Goal: Transaction & Acquisition: Purchase product/service

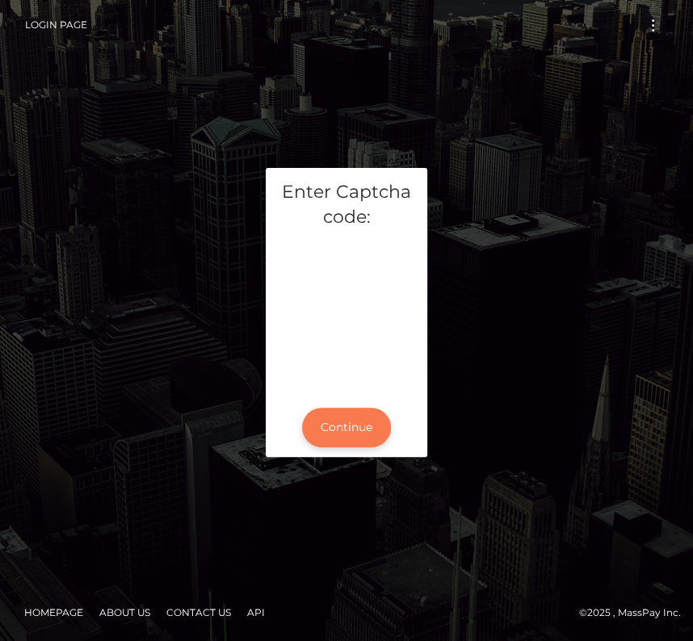
click at [338, 424] on button "Continue" at bounding box center [346, 428] width 89 height 40
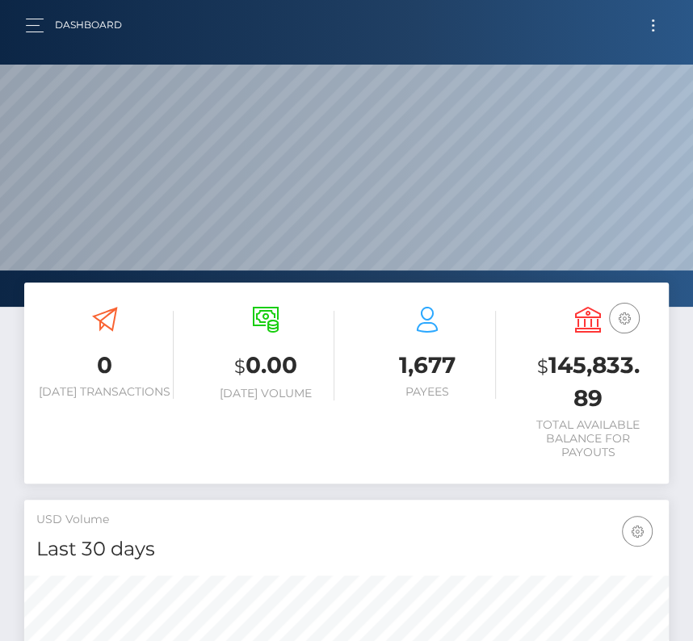
click at [646, 23] on button "Toggle navigation" at bounding box center [653, 26] width 30 height 22
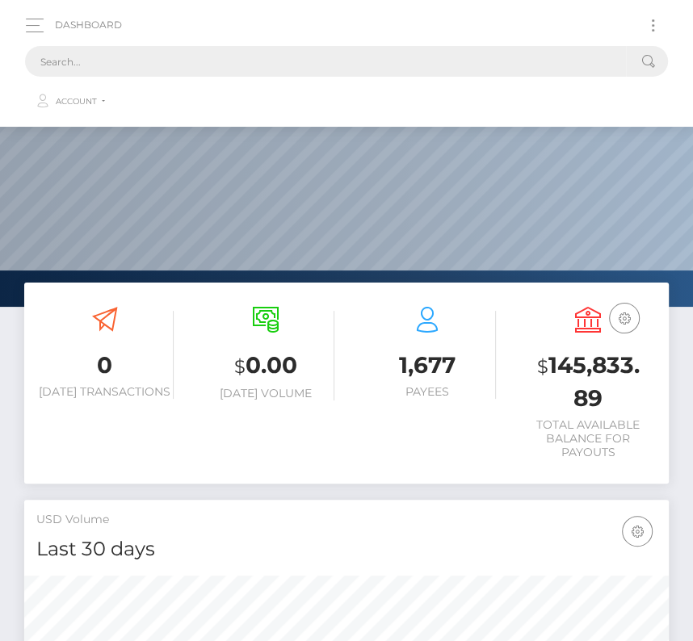
click at [212, 64] on input "text" at bounding box center [325, 61] width 601 height 31
paste input "659792"
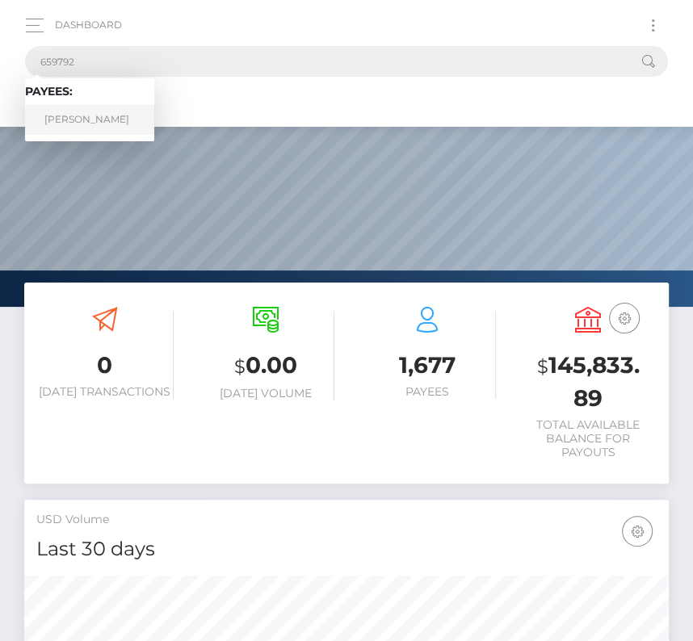
type input "659792"
click at [66, 116] on link "Anthony Pacheco" at bounding box center [89, 120] width 129 height 30
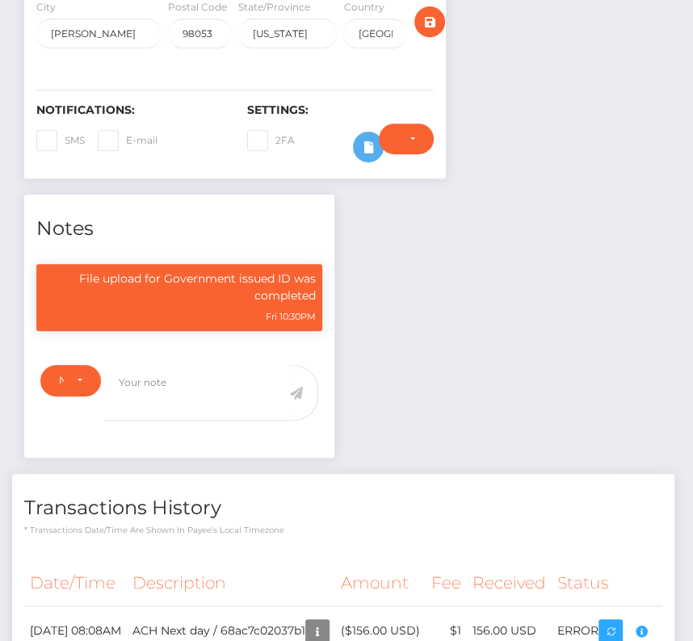
scroll to position [194, 198]
click at [65, 377] on div "Note Type" at bounding box center [70, 380] width 23 height 13
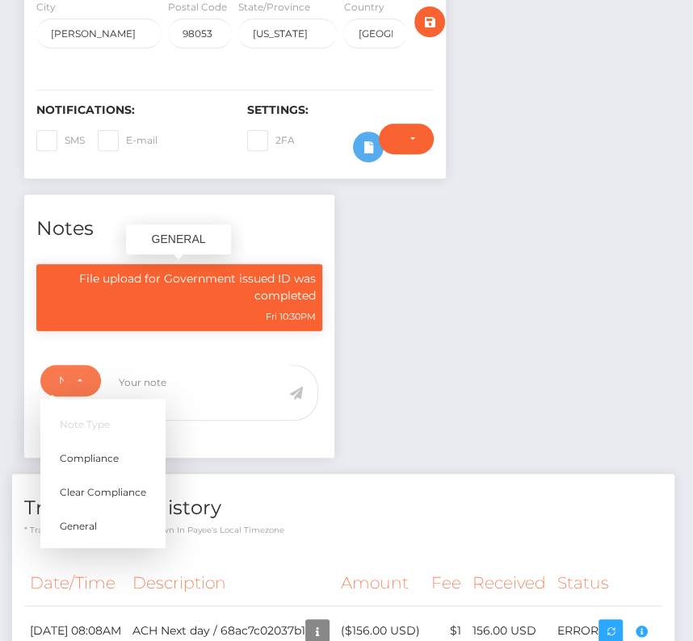
click at [210, 336] on div "File upload for Government issued ID was completed Fri 10:30PM" at bounding box center [179, 305] width 310 height 83
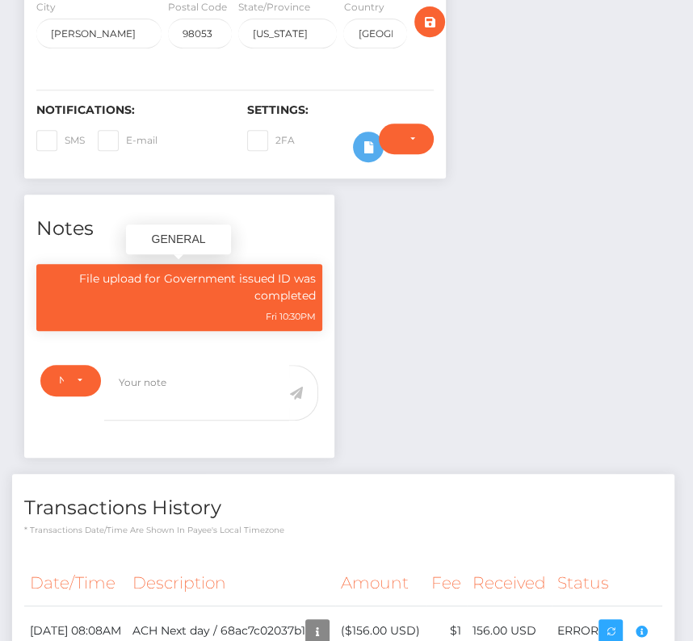
drag, startPoint x: 76, startPoint y: 269, endPoint x: 326, endPoint y: 312, distance: 254.0
click at [326, 312] on div "File upload for Government issued ID was completed Fri 10:30PM" at bounding box center [179, 305] width 310 height 83
copy div "File upload for Government issued ID was completed Fri 10:30PM"
click at [434, 322] on div "Notes File upload for Government issued ID was completed Fri 10:30PM" at bounding box center [346, 448] width 669 height 507
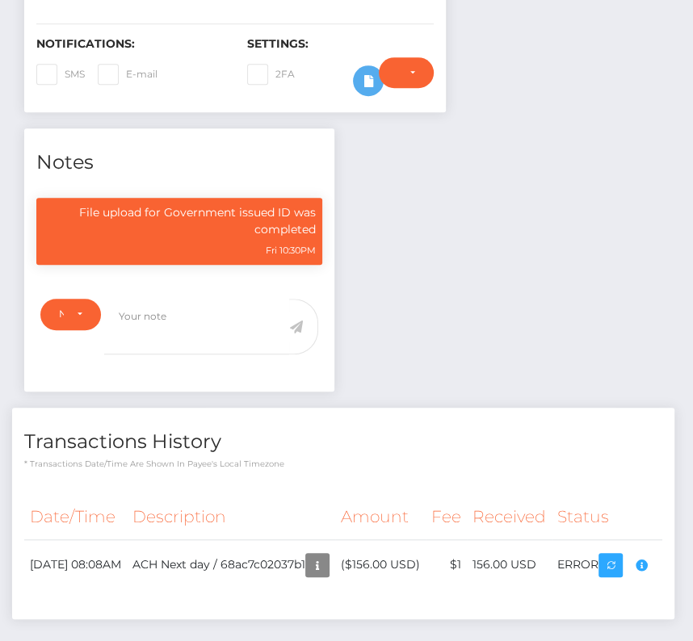
scroll to position [377, 0]
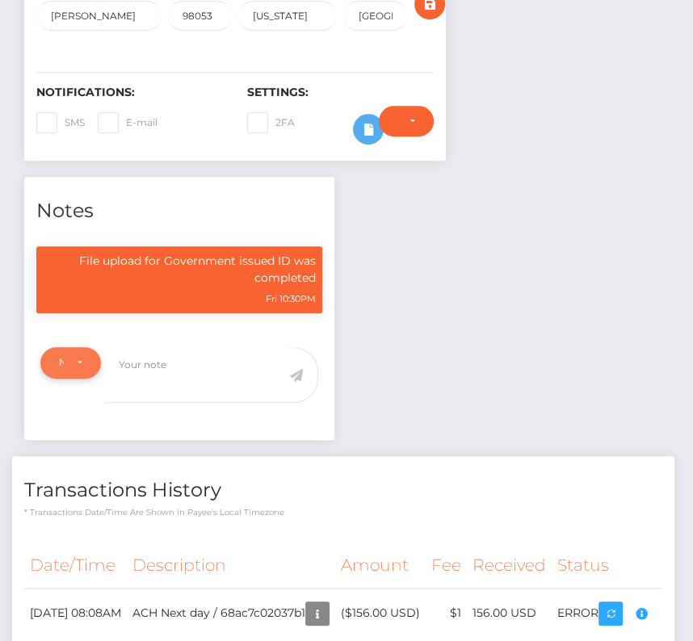
click at [82, 364] on div "Note Type" at bounding box center [70, 362] width 61 height 31
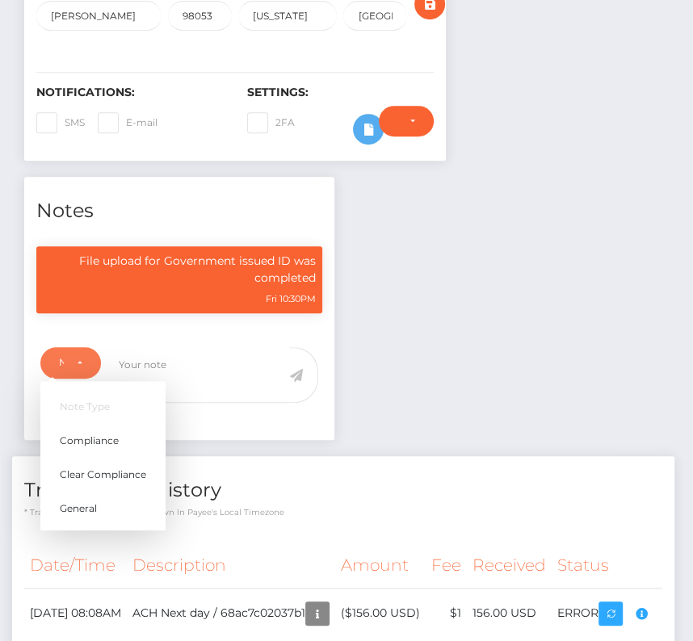
click at [250, 338] on div "Note Type Compliance Clear Compliance General Note Type Note Type Compliance Cl…" at bounding box center [179, 389] width 310 height 103
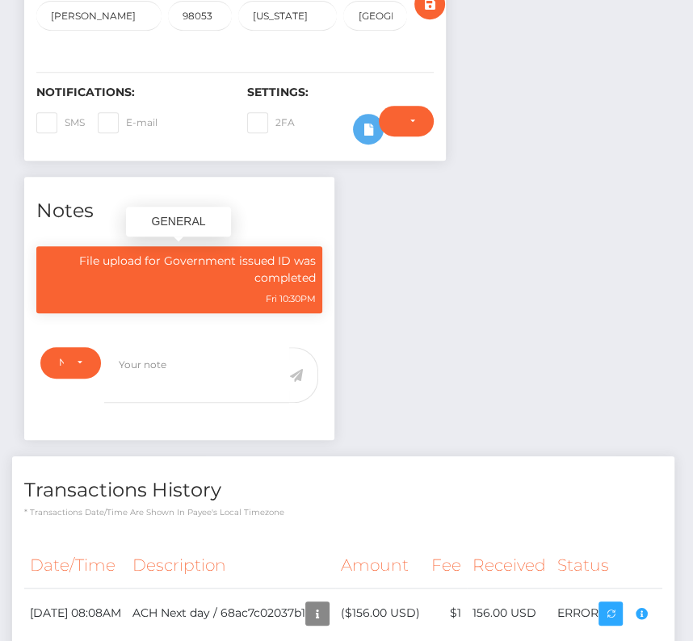
click at [89, 290] on div "Fri 10:30PM" at bounding box center [179, 298] width 273 height 17
click at [204, 221] on div "Notes File upload for Government issued ID was completed Fri 10:30PM" at bounding box center [179, 309] width 310 height 264
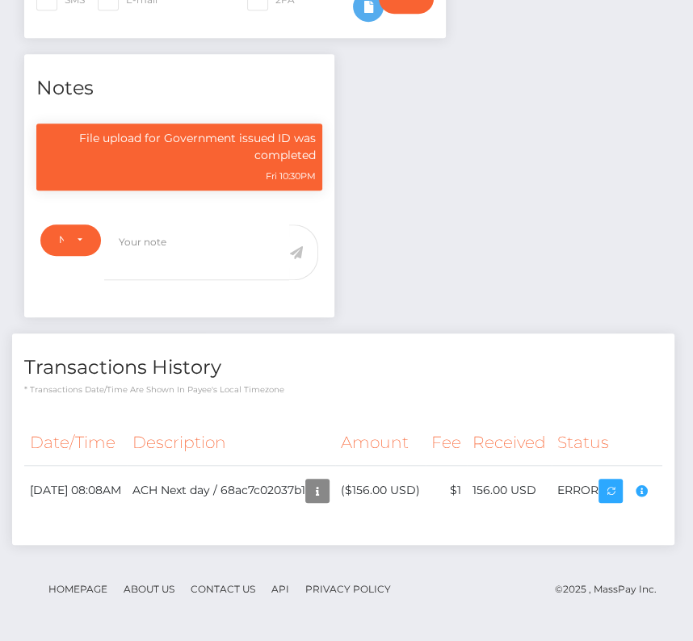
scroll to position [0, 0]
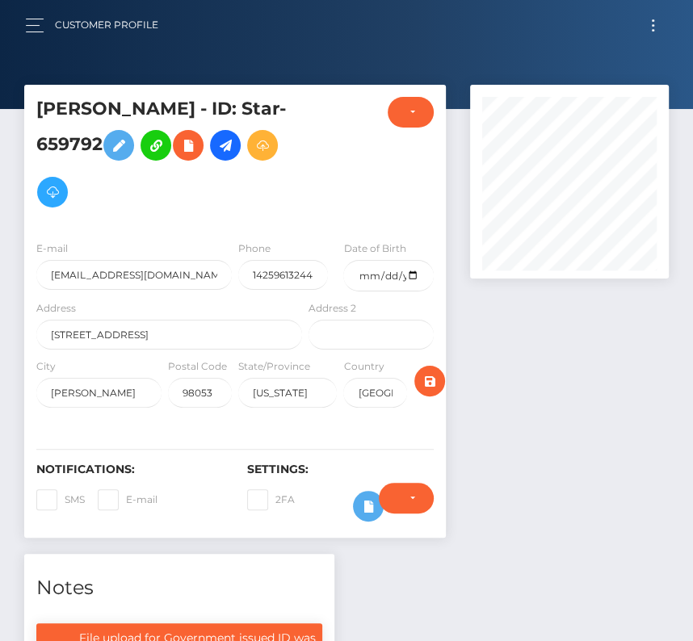
click at [652, 30] on span "Toggle navigation" at bounding box center [653, 30] width 2 height 2
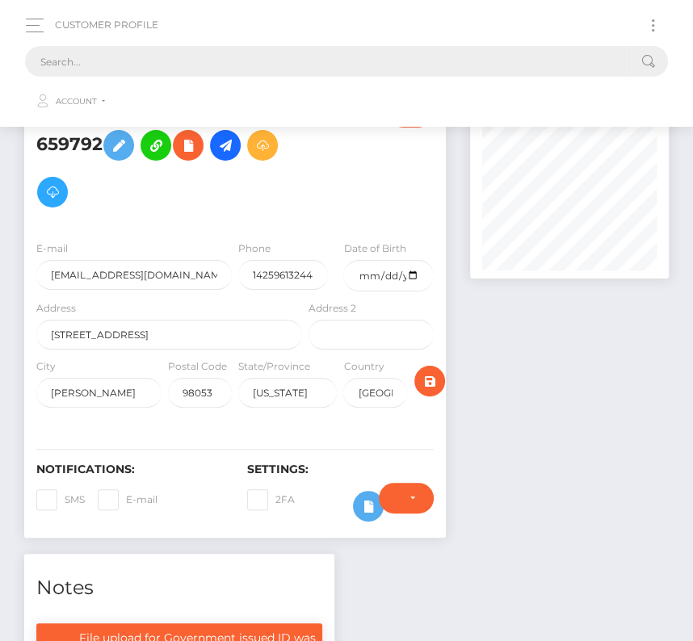
click at [166, 74] on input "text" at bounding box center [325, 61] width 601 height 31
paste input "285205"
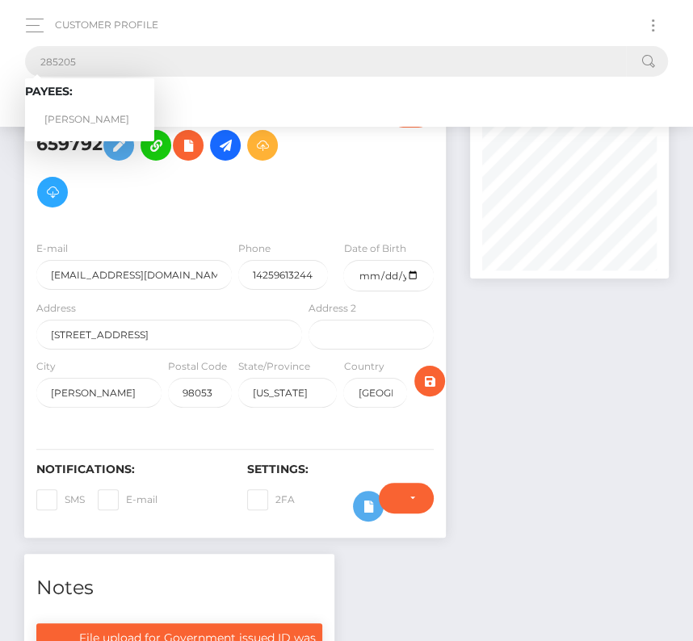
type input "285205"
click at [85, 111] on link "Vannarath Pang" at bounding box center [89, 120] width 129 height 30
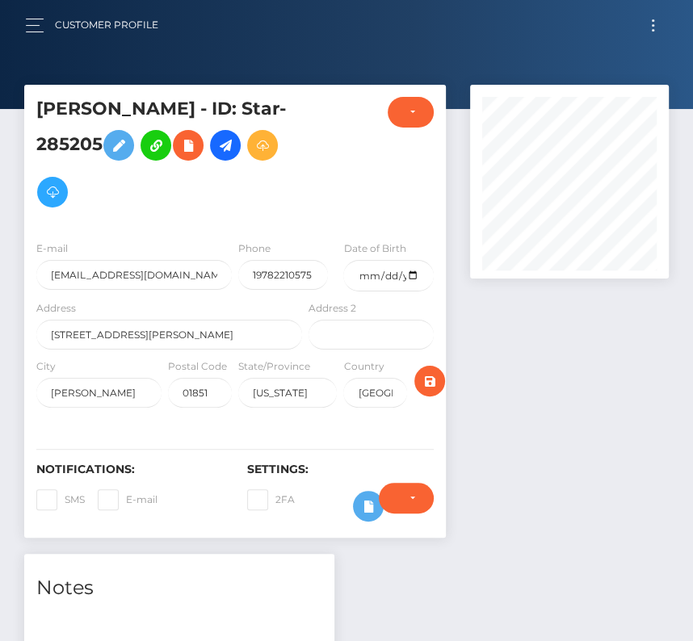
scroll to position [194, 198]
drag, startPoint x: 149, startPoint y: 329, endPoint x: -26, endPoint y: 332, distance: 175.3
click at [0, 332] on html "Starcling LLC Dashboard Transactions Ledger Payees Cancellations" at bounding box center [346, 582] width 693 height 1164
paste input "1431 Gorham"
type input "1431 [PERSON_NAME] St"
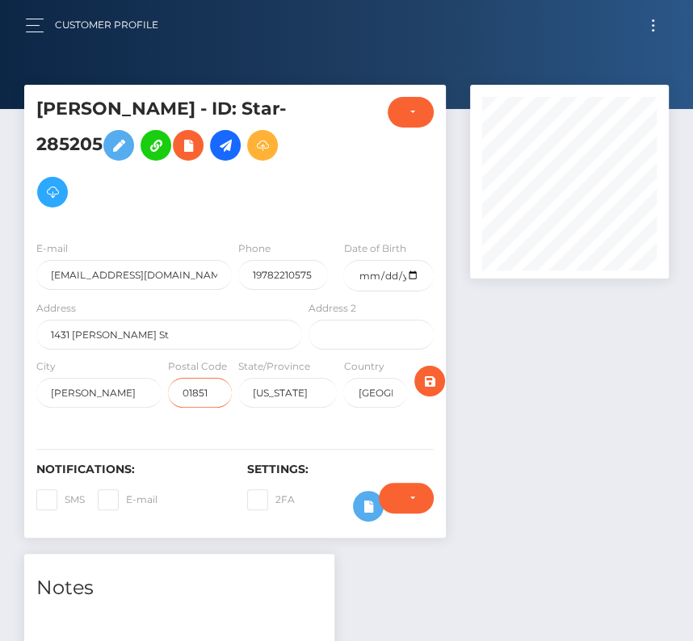
drag, startPoint x: 179, startPoint y: 392, endPoint x: 271, endPoint y: 392, distance: 92.1
click at [271, 392] on div "City Lowell Postal Code 01851 State/Province Massachusetts Country USA" at bounding box center [235, 387] width 422 height 58
paste input "2"
type input "01852"
click at [421, 381] on icon "submit" at bounding box center [429, 382] width 19 height 20
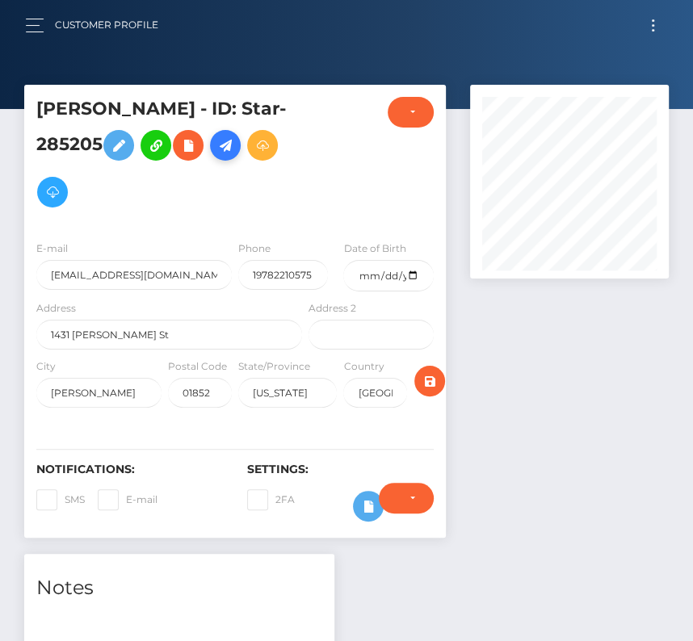
click at [233, 149] on icon at bounding box center [225, 146] width 19 height 20
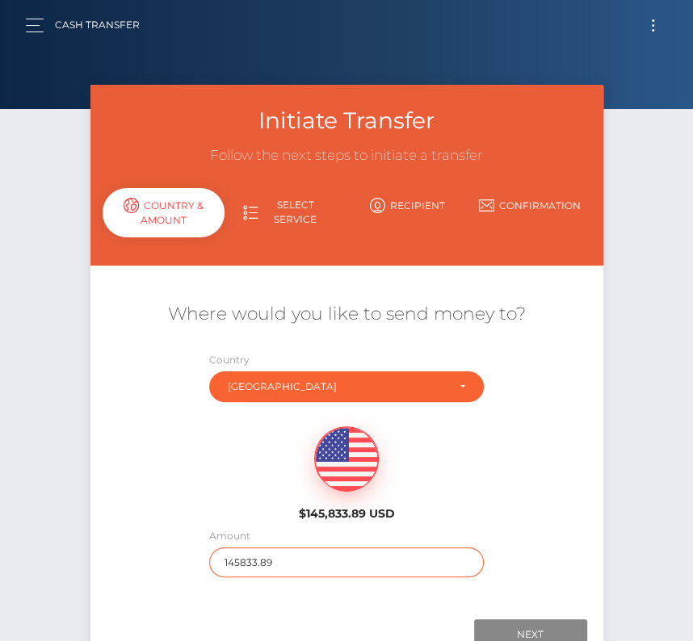
click at [254, 563] on input "145833.89" at bounding box center [346, 563] width 275 height 30
type input "5000"
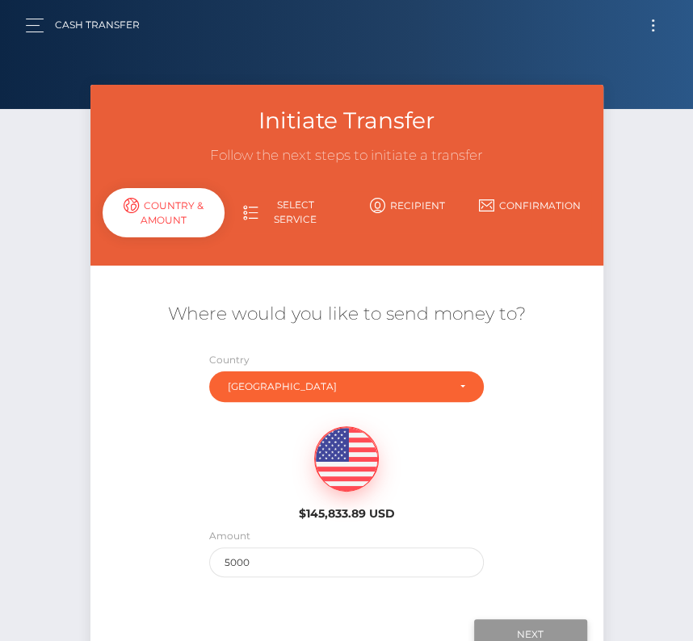
click at [543, 630] on input "Next" at bounding box center [530, 635] width 113 height 31
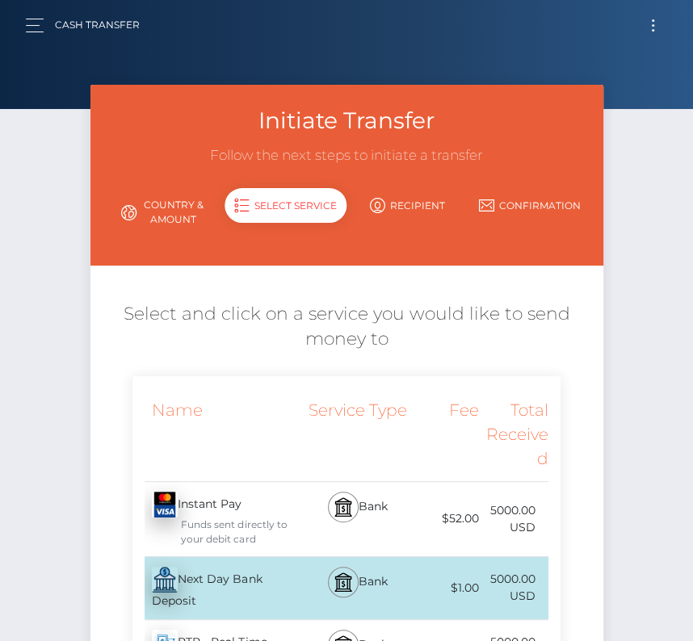
click at [221, 580] on div "Next Day Bank Deposit - USD" at bounding box center [218, 588] width 173 height 62
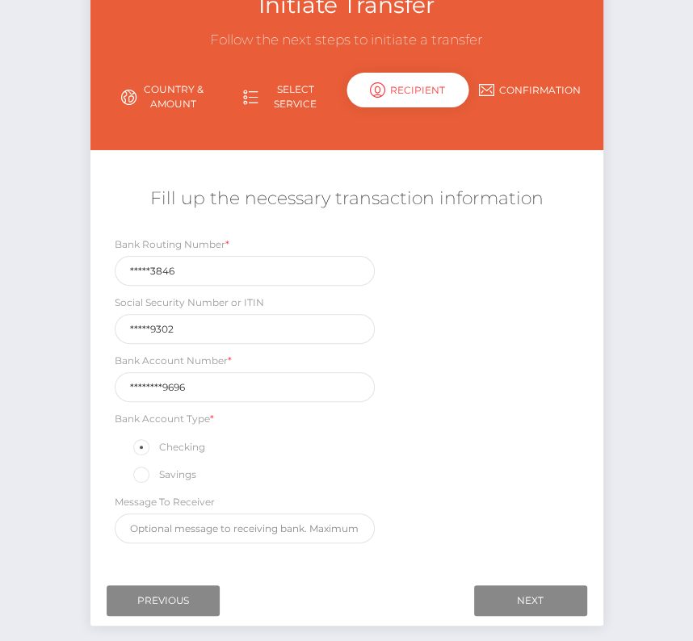
scroll to position [171, 0]
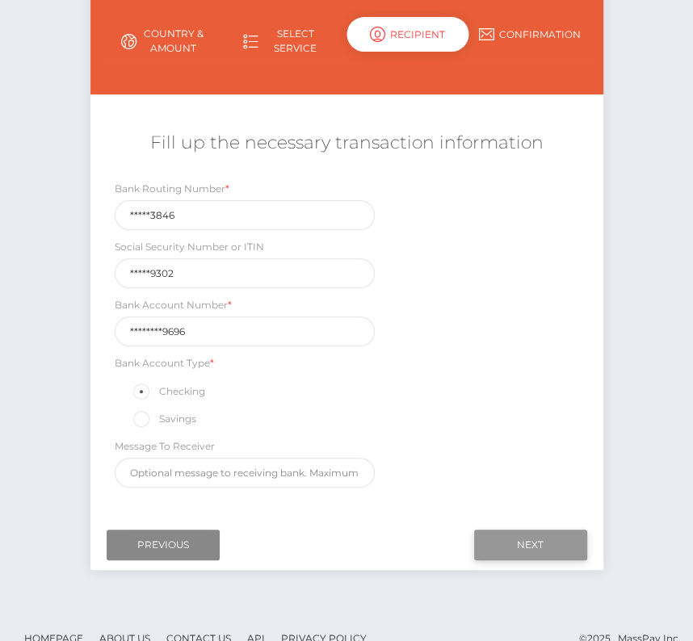
click at [536, 531] on input "Next" at bounding box center [530, 545] width 113 height 31
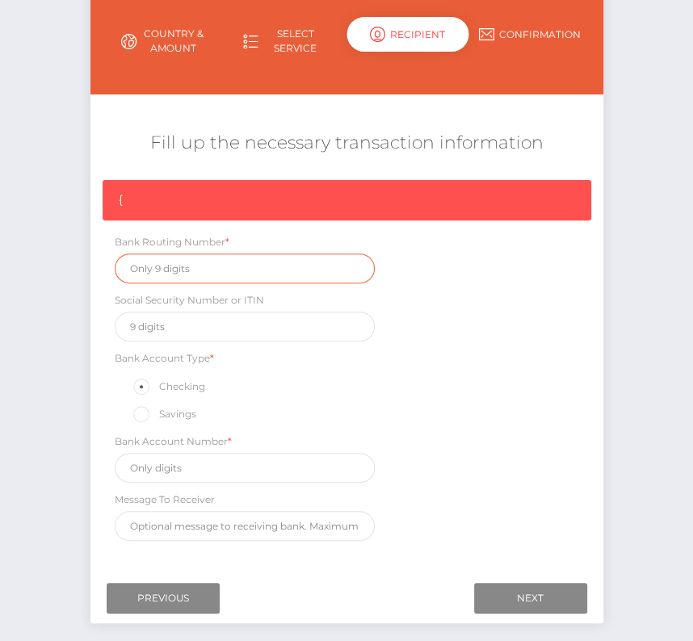
click at [166, 263] on input "text" at bounding box center [245, 269] width 261 height 30
click at [165, 269] on input "text" at bounding box center [245, 269] width 261 height 30
paste input "211383846"
type input "211383846"
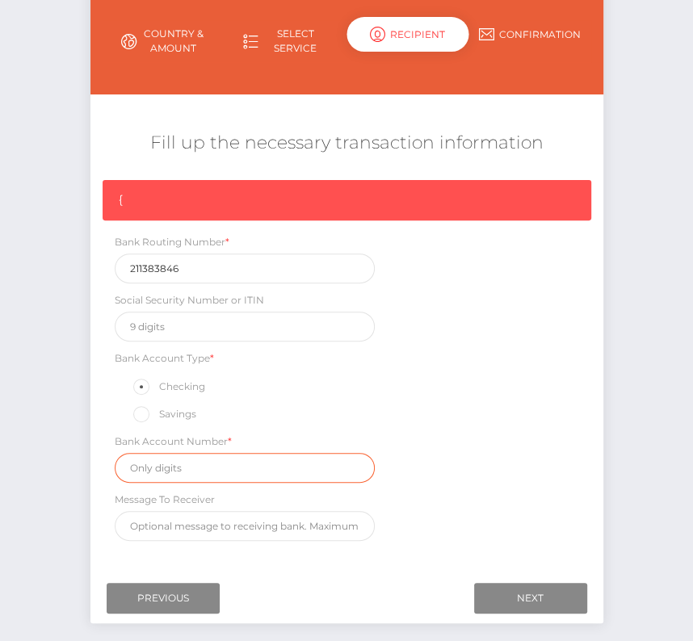
click at [158, 463] on input "text" at bounding box center [245, 468] width 261 height 30
paste input "009997639696"
type input "009997639696"
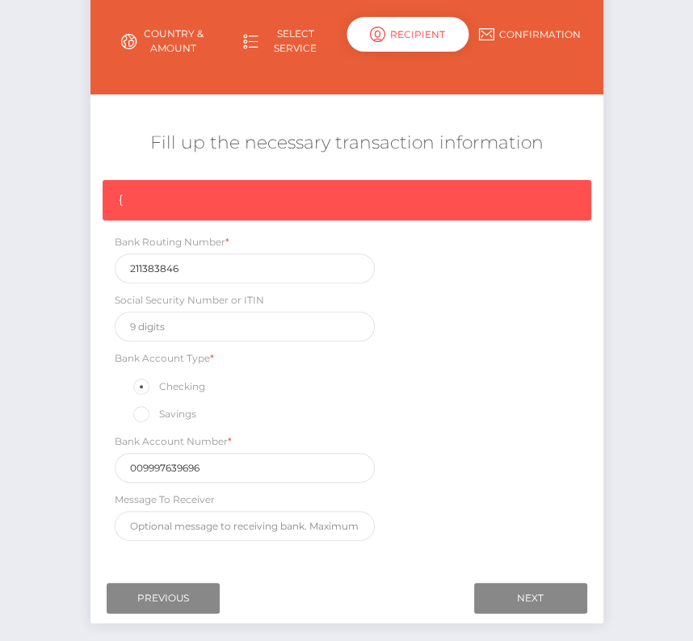
click at [423, 499] on div "{ Bank Routing Number * 211383846 Social Security Number or ITIN Bank Account T…" at bounding box center [346, 364] width 513 height 369
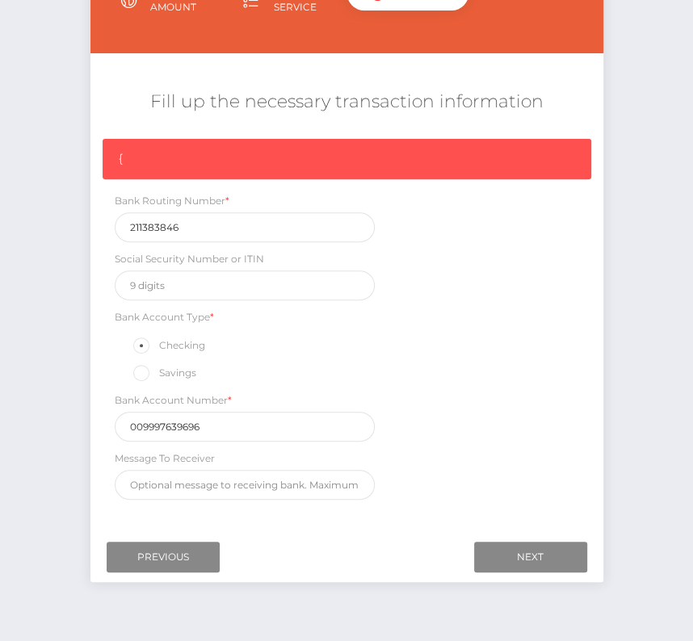
scroll to position [243, 0]
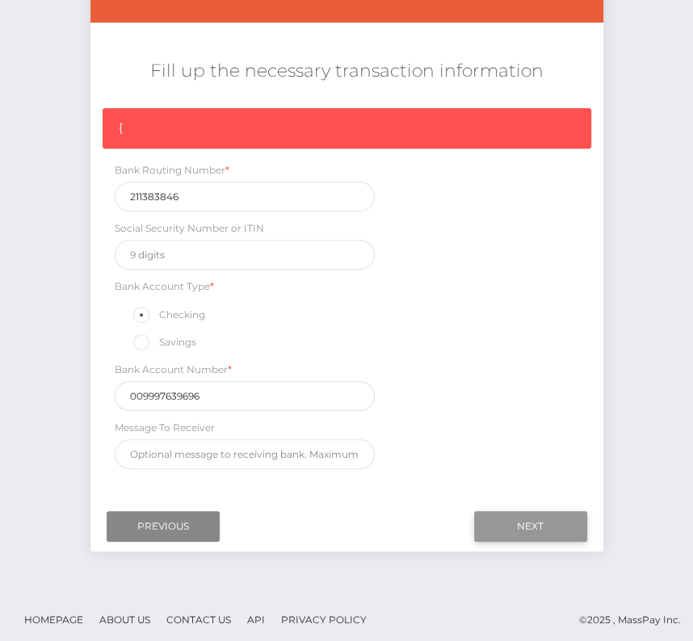
click at [552, 511] on input "Next" at bounding box center [530, 526] width 113 height 31
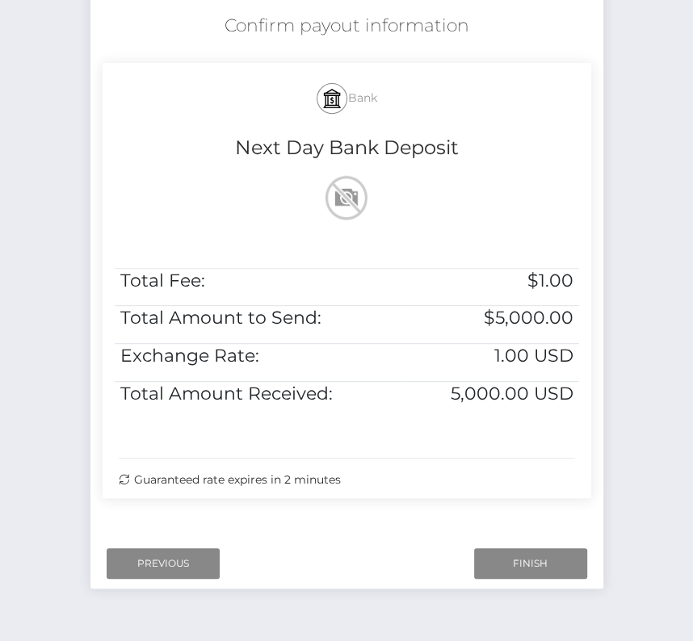
scroll to position [295, 0]
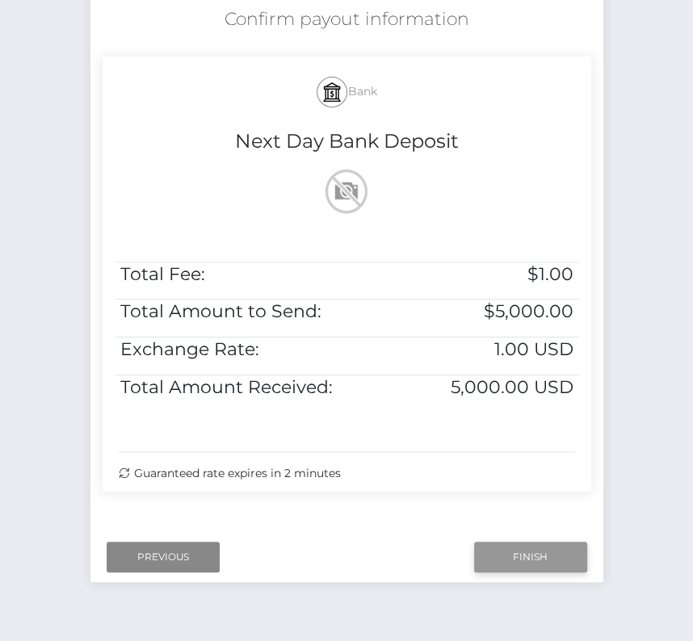
click at [535, 553] on input "Finish" at bounding box center [530, 557] width 113 height 31
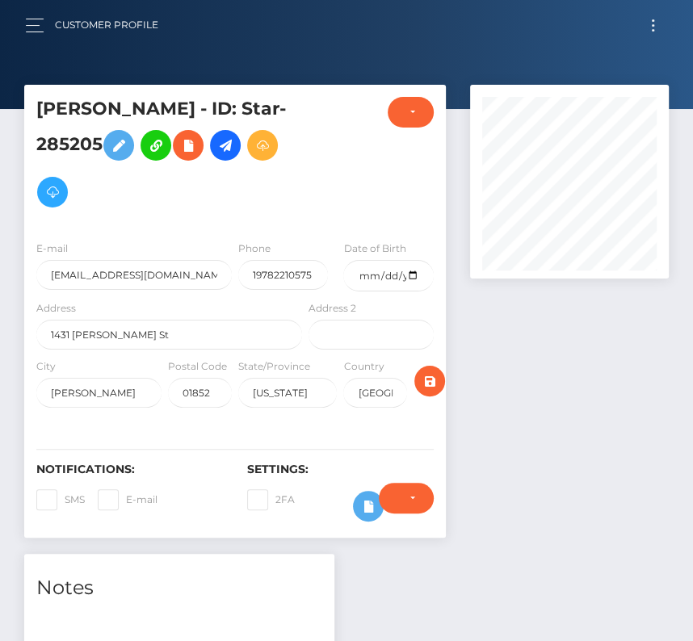
scroll to position [194, 198]
